Goal: Check status

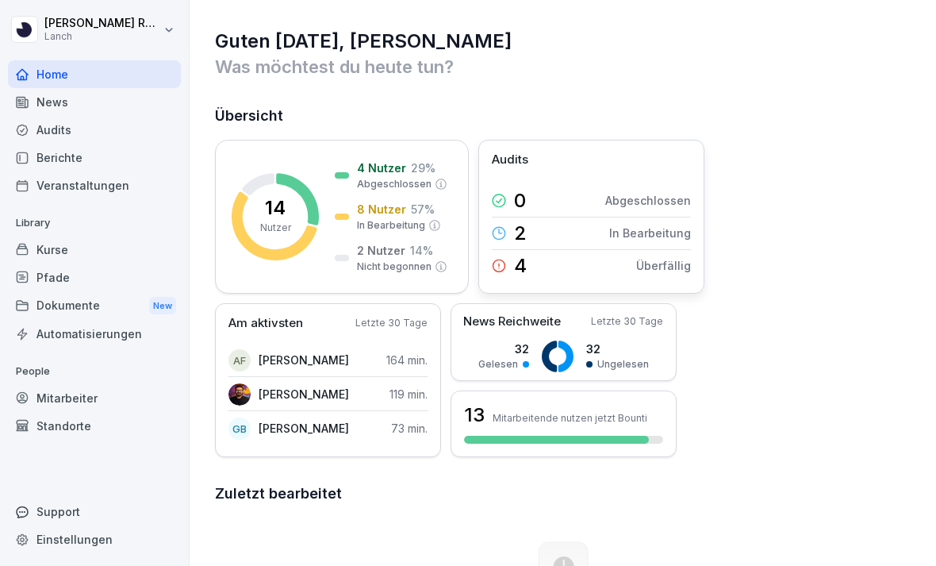
click at [620, 240] on p "In Bearbeitung" at bounding box center [650, 233] width 82 height 17
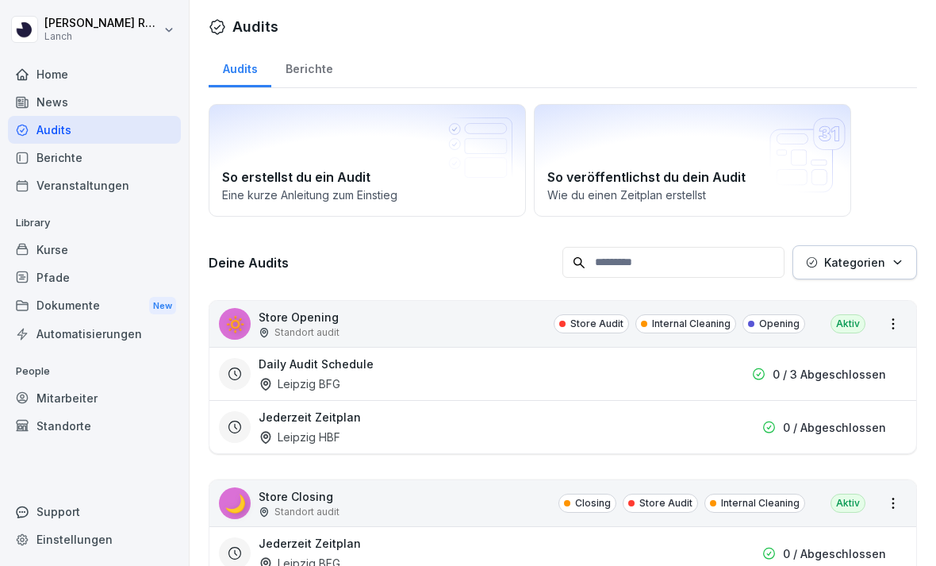
click at [700, 372] on div "0 / 3 Abgeschlossen" at bounding box center [791, 374] width 190 height 17
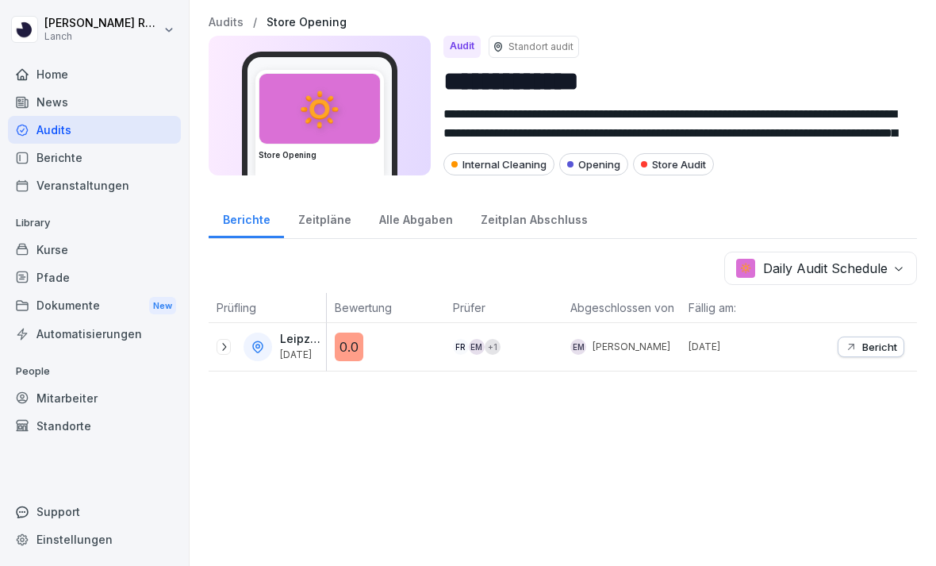
click at [806, 354] on div "Bericht" at bounding box center [858, 347] width 118 height 48
click at [882, 338] on button "Bericht" at bounding box center [871, 346] width 67 height 21
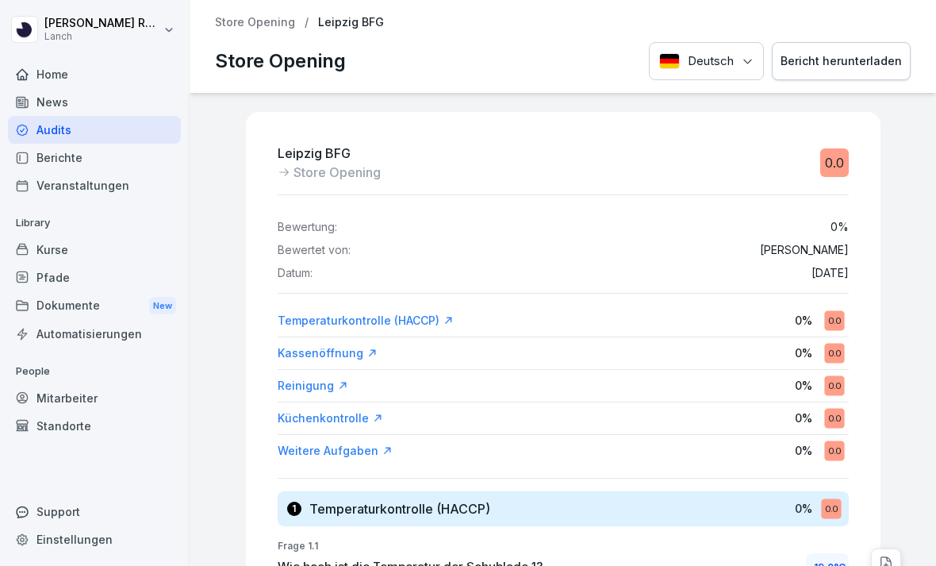
click at [35, 62] on div "Home" at bounding box center [94, 74] width 173 height 28
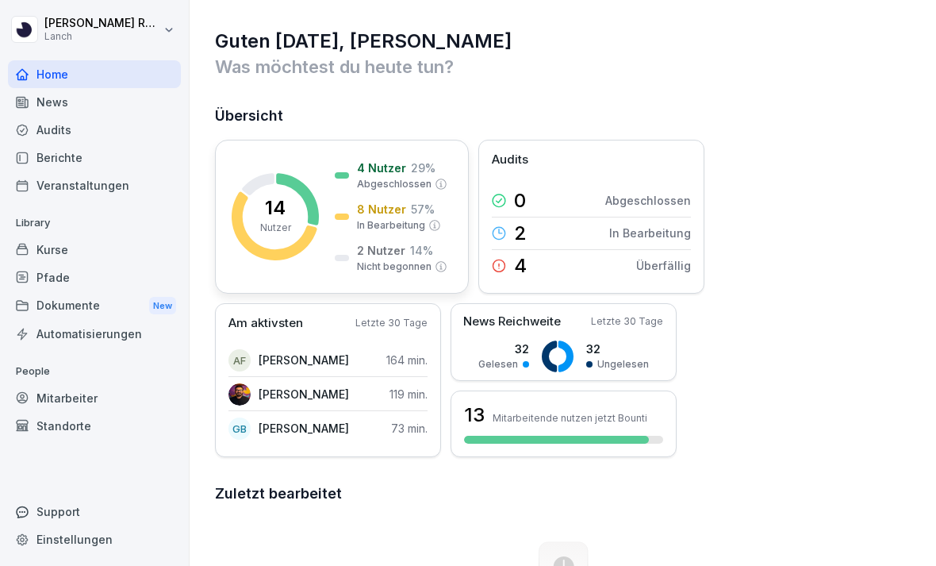
click at [269, 244] on rect at bounding box center [275, 216] width 87 height 87
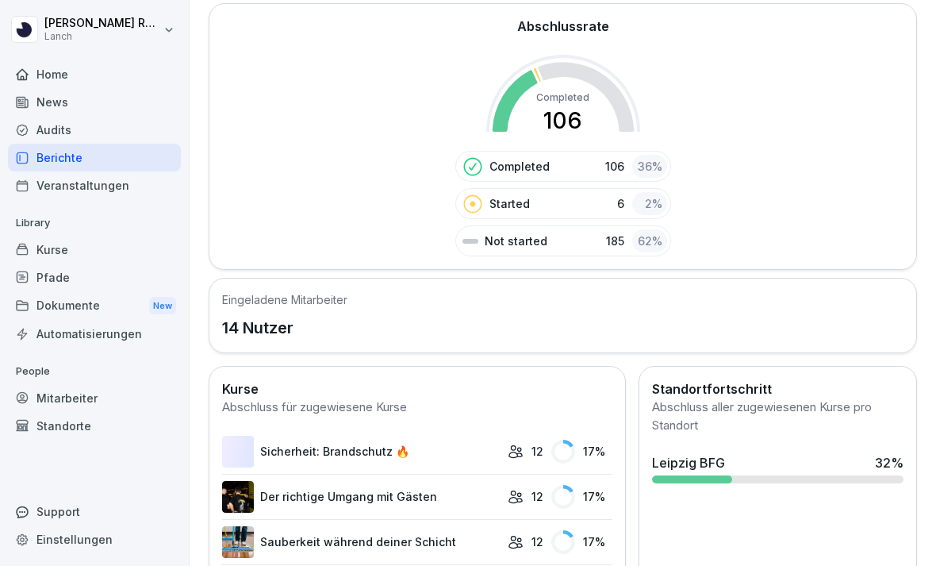
scroll to position [389, 0]
